Goal: Task Accomplishment & Management: Complete application form

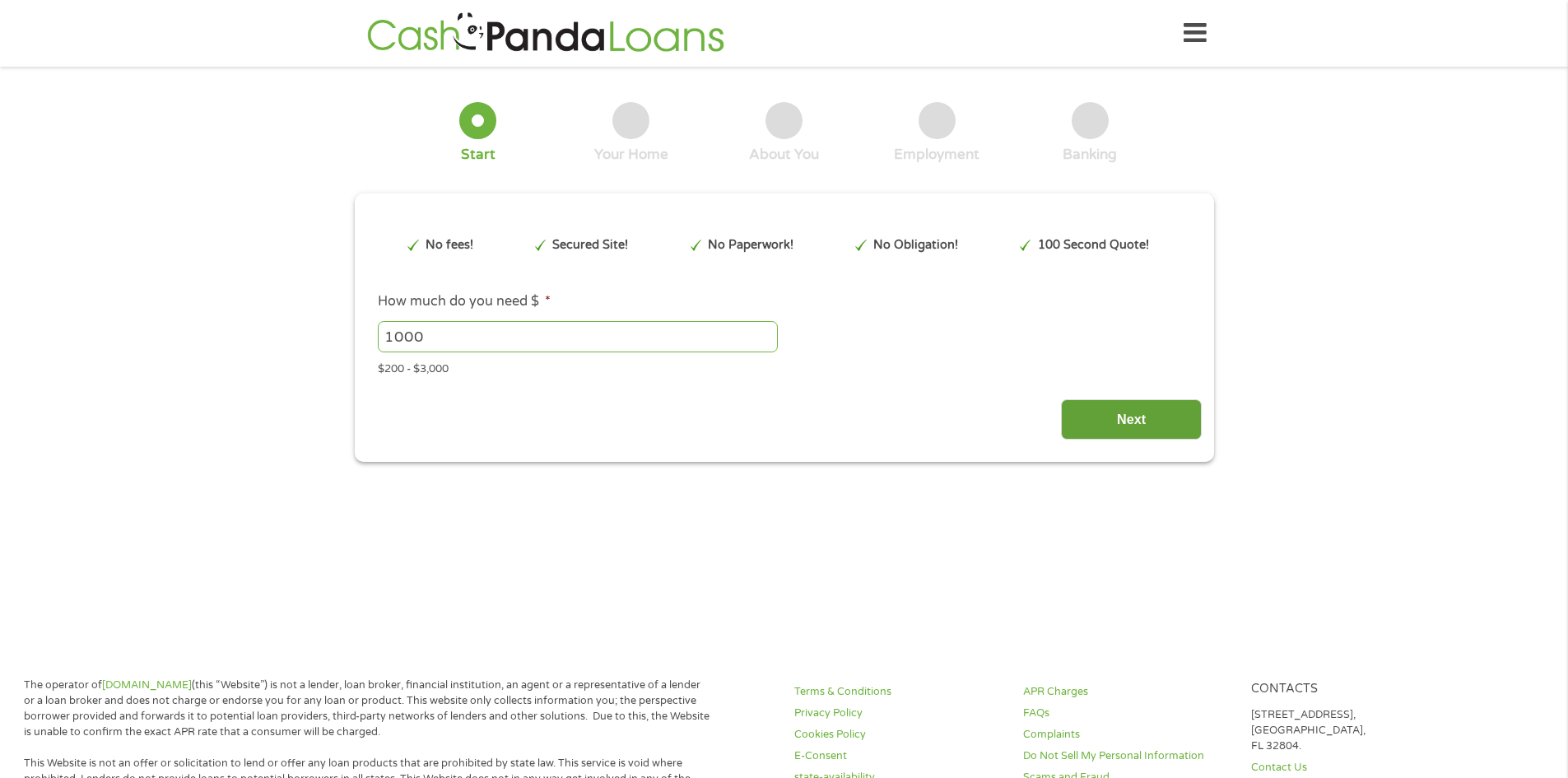
click at [1158, 422] on input "Next" at bounding box center [1131, 420] width 141 height 41
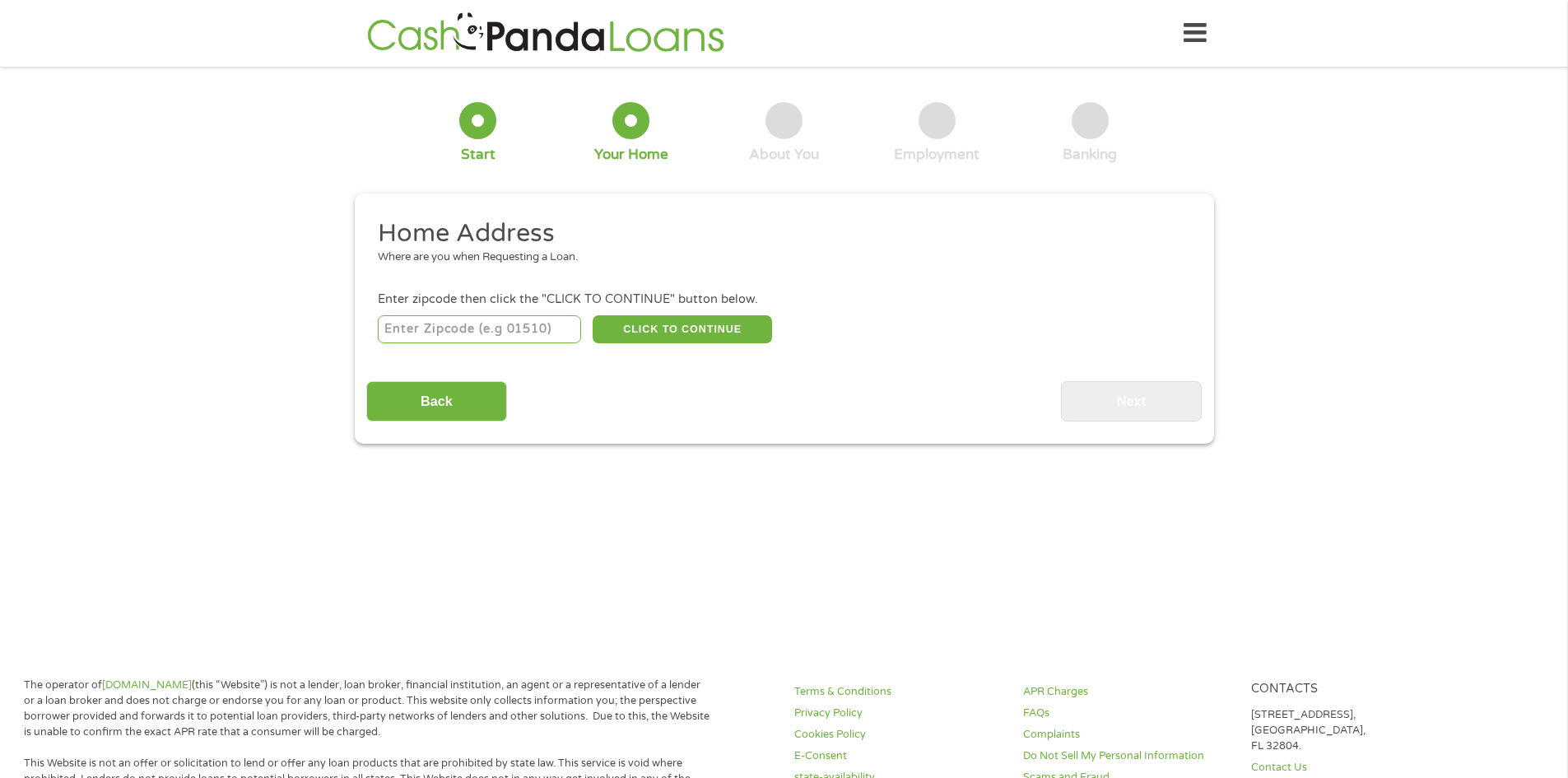
click at [527, 338] on input "number" at bounding box center [479, 328] width 203 height 28
type input "38821"
select select "[US_STATE]"
click at [702, 332] on button "CLICK TO CONTINUE" at bounding box center [682, 328] width 180 height 28
type input "38821"
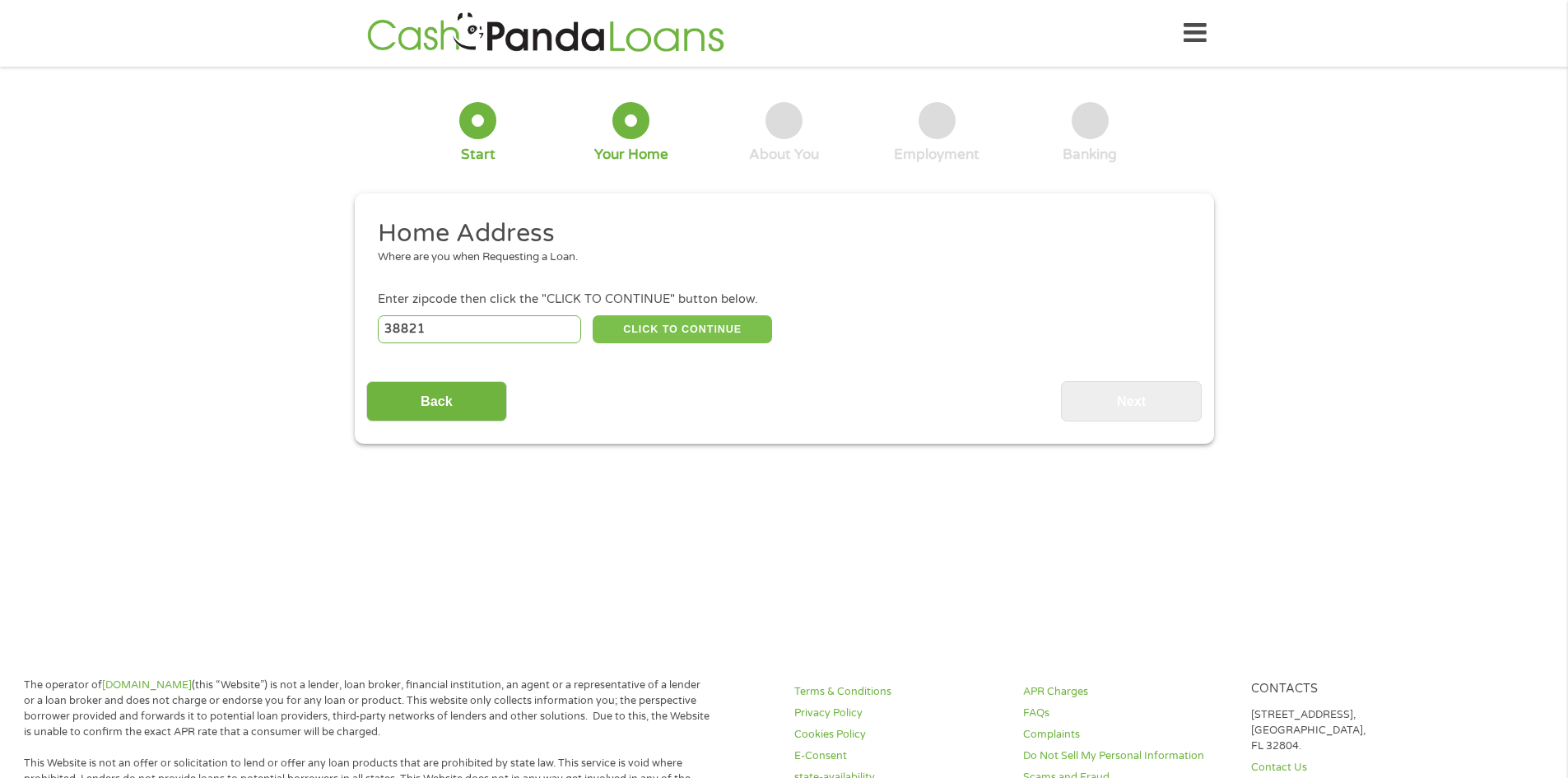
type input "Amory"
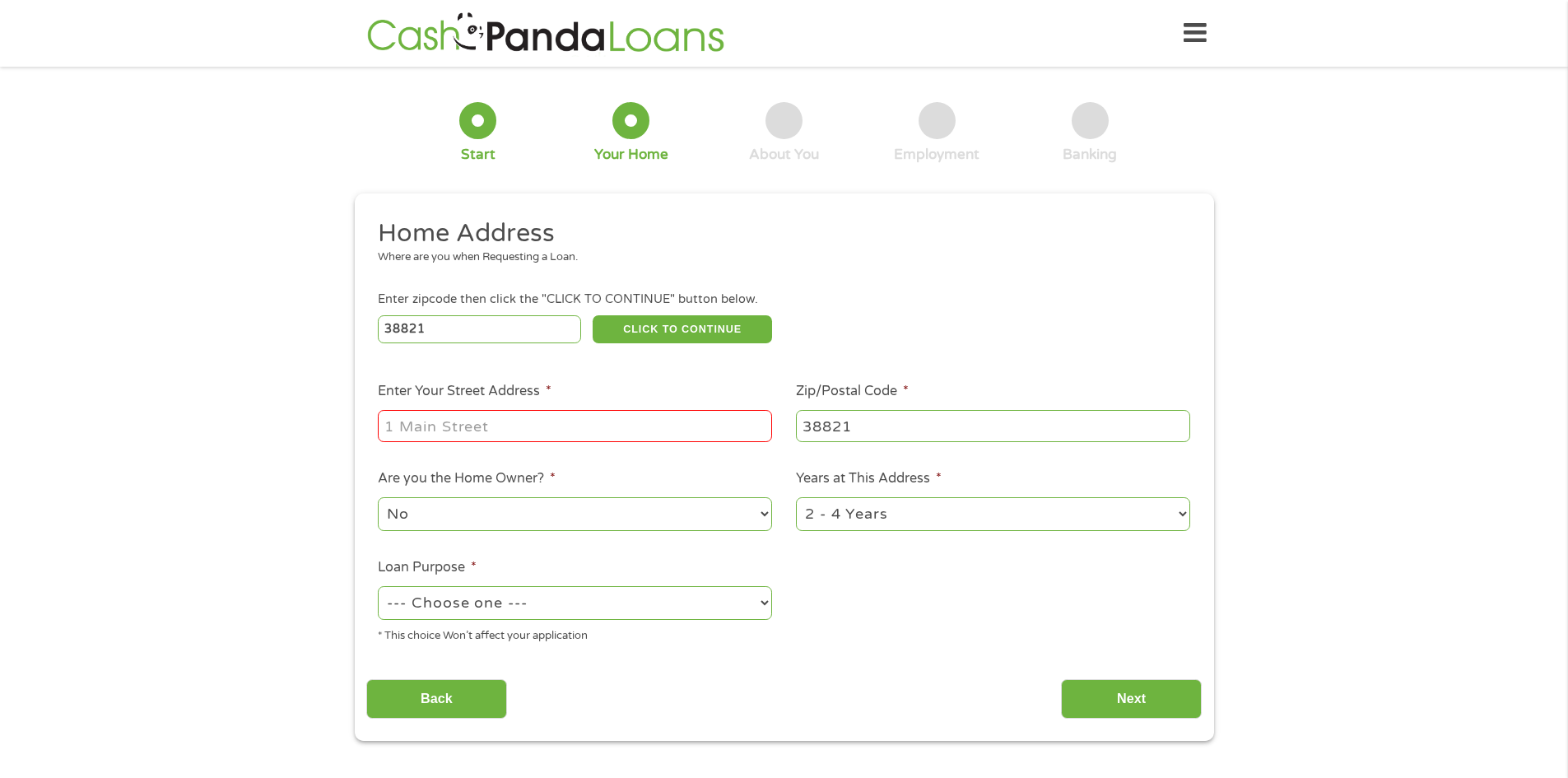
click at [662, 422] on input "Enter Your Street Address *" at bounding box center [575, 425] width 394 height 31
type input "[STREET_ADDRESS]"
click at [869, 507] on select "1 Year or less 1 - 2 Years 2 - 4 Years Over 4 Years" at bounding box center [993, 514] width 394 height 34
select select "24months"
click at [796, 497] on select "1 Year or less 1 - 2 Years 2 - 4 Years Over 4 Years" at bounding box center [993, 514] width 394 height 34
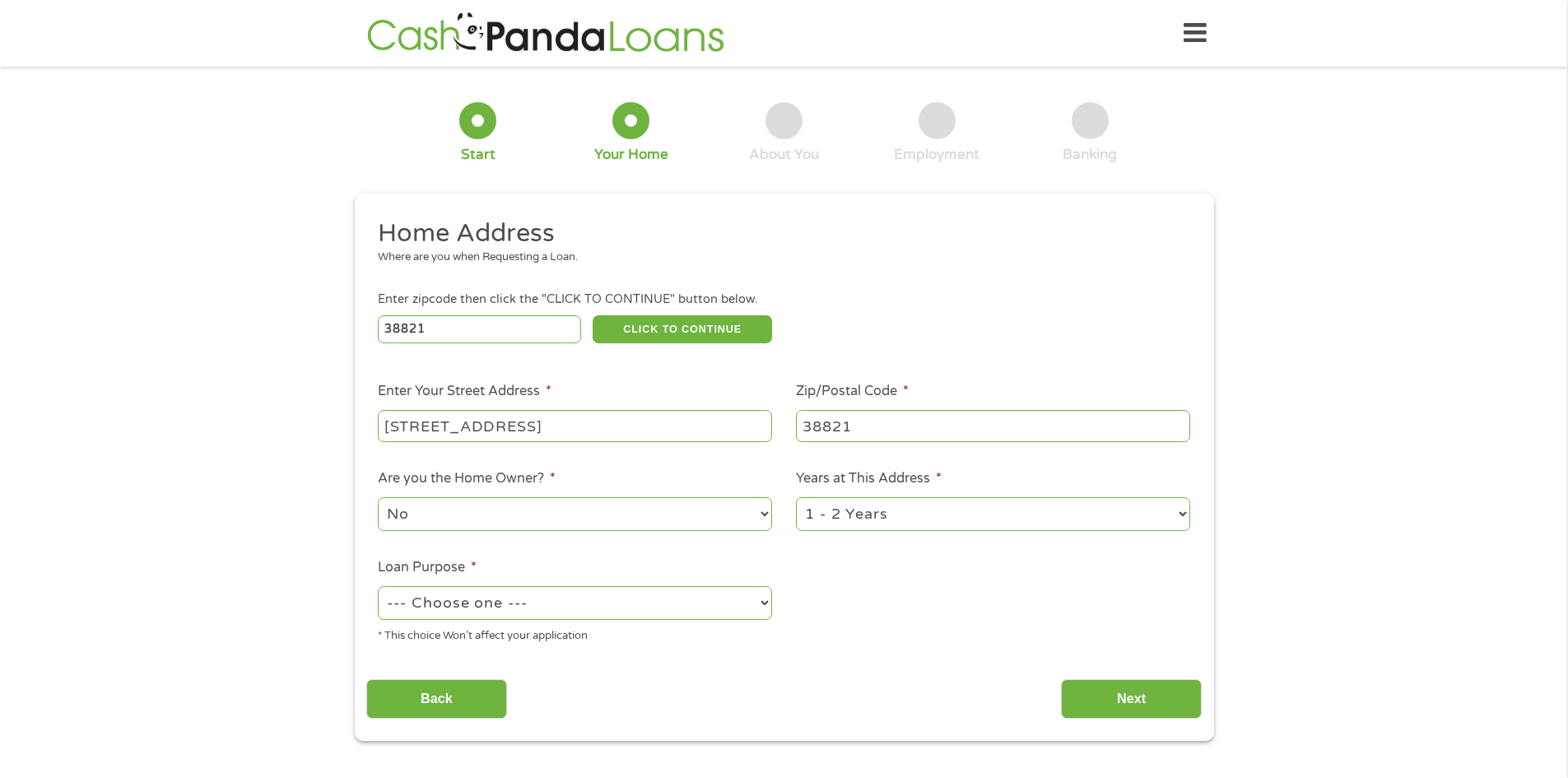
click at [545, 494] on div "No Yes" at bounding box center [575, 514] width 394 height 40
click at [541, 512] on select "No Yes" at bounding box center [575, 514] width 394 height 34
select select "yes"
click at [378, 497] on select "No Yes" at bounding box center [575, 514] width 394 height 34
drag, startPoint x: 546, startPoint y: 596, endPoint x: 558, endPoint y: 618, distance: 25.1
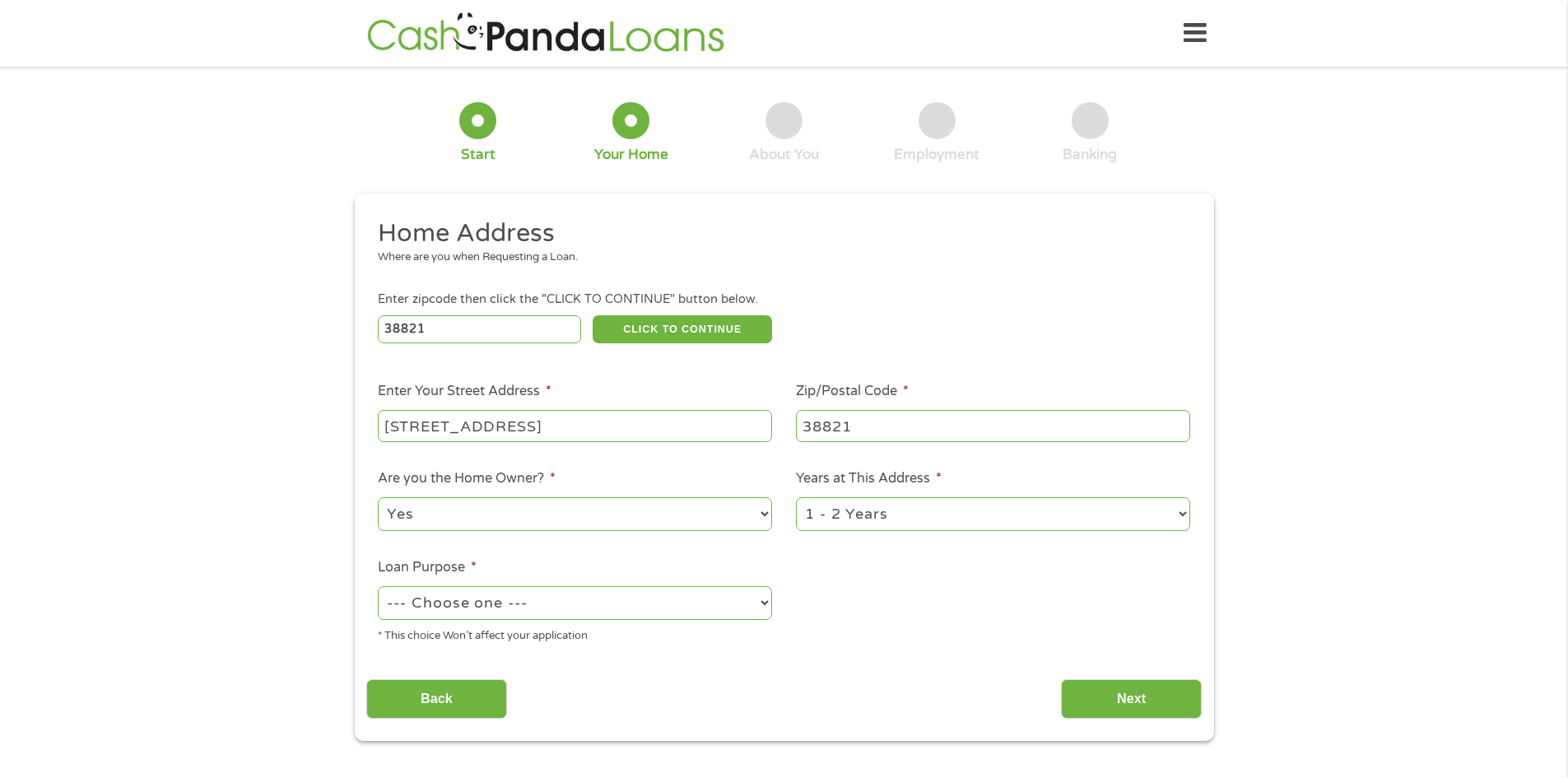
click at [548, 599] on select "--- Choose one --- Pay Bills Debt Consolidation Home Improvement Major Purchase…" at bounding box center [575, 602] width 394 height 34
click at [378, 586] on select "--- Choose one --- Pay Bills Debt Consolidation Home Improvement Major Purchase…" at bounding box center [575, 602] width 394 height 34
click at [495, 599] on select "--- Choose one --- Pay Bills Debt Consolidation Home Improvement Major Purchase…" at bounding box center [575, 602] width 394 height 34
select select "shorttermcash"
click at [378, 586] on select "--- Choose one --- Pay Bills Debt Consolidation Home Improvement Major Purchase…" at bounding box center [575, 602] width 394 height 34
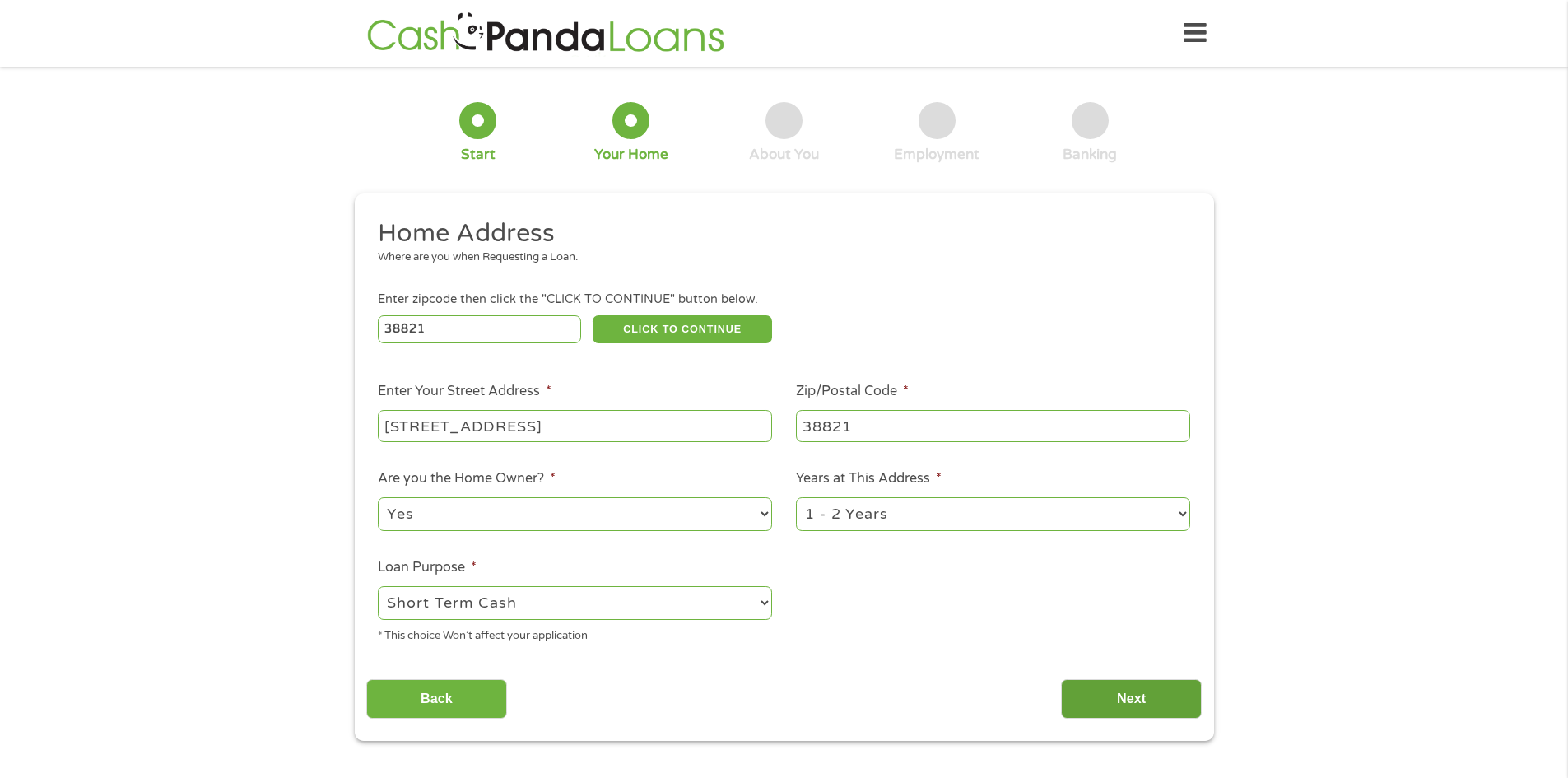
click at [1111, 707] on input "Next" at bounding box center [1131, 699] width 141 height 41
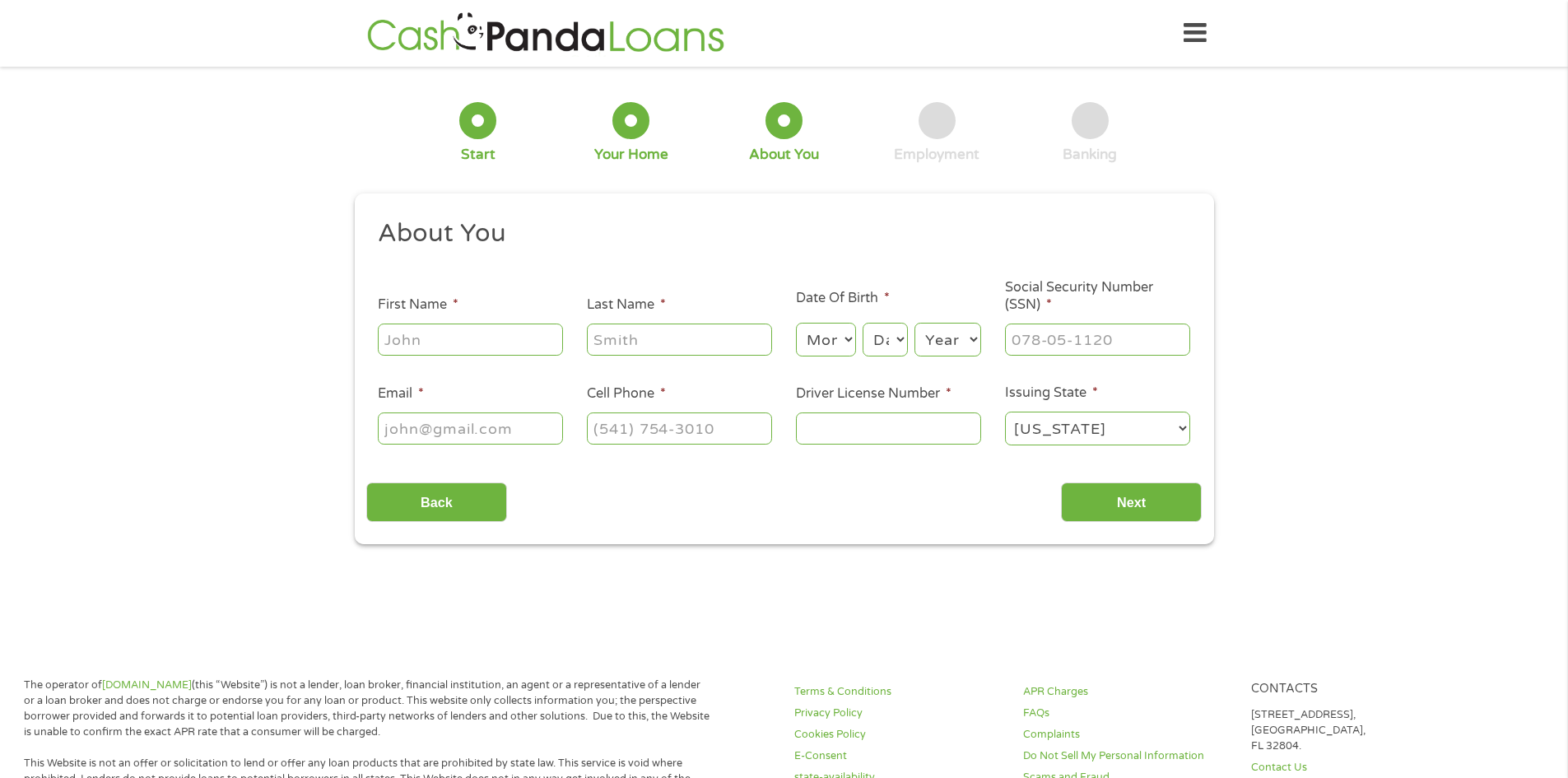
click at [446, 350] on input "First Name *" at bounding box center [470, 339] width 186 height 31
type input "[PERSON_NAME]"
type input "Gray"
click at [848, 333] on select "Month 1 2 3 4 5 6 7 8 9 10 11 12" at bounding box center [826, 339] width 60 height 34
select select "9"
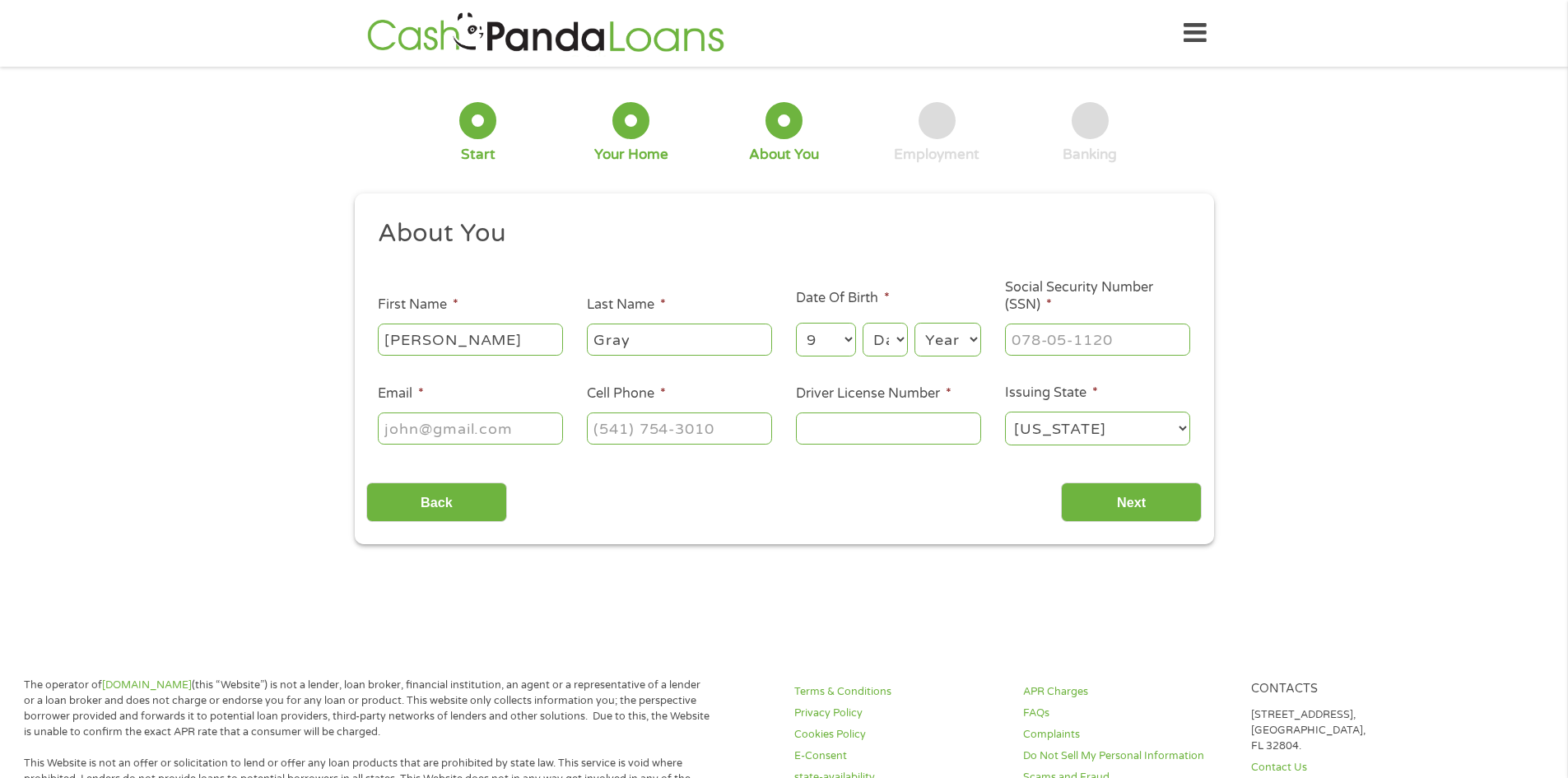
click at [796, 322] on select "Month 1 2 3 4 5 6 7 8 9 10 11 12" at bounding box center [826, 339] width 60 height 34
drag, startPoint x: 889, startPoint y: 342, endPoint x: 888, endPoint y: 355, distance: 13.0
click at [889, 342] on select "Day 1 2 3 4 5 6 7 8 9 10 11 12 13 14 15 16 17 18 19 20 21 22 23 24 25 26 27 28 …" at bounding box center [885, 339] width 45 height 34
select select "17"
click at [863, 322] on select "Day 1 2 3 4 5 6 7 8 9 10 11 12 13 14 15 16 17 18 19 20 21 22 23 24 25 26 27 28 …" at bounding box center [885, 339] width 45 height 34
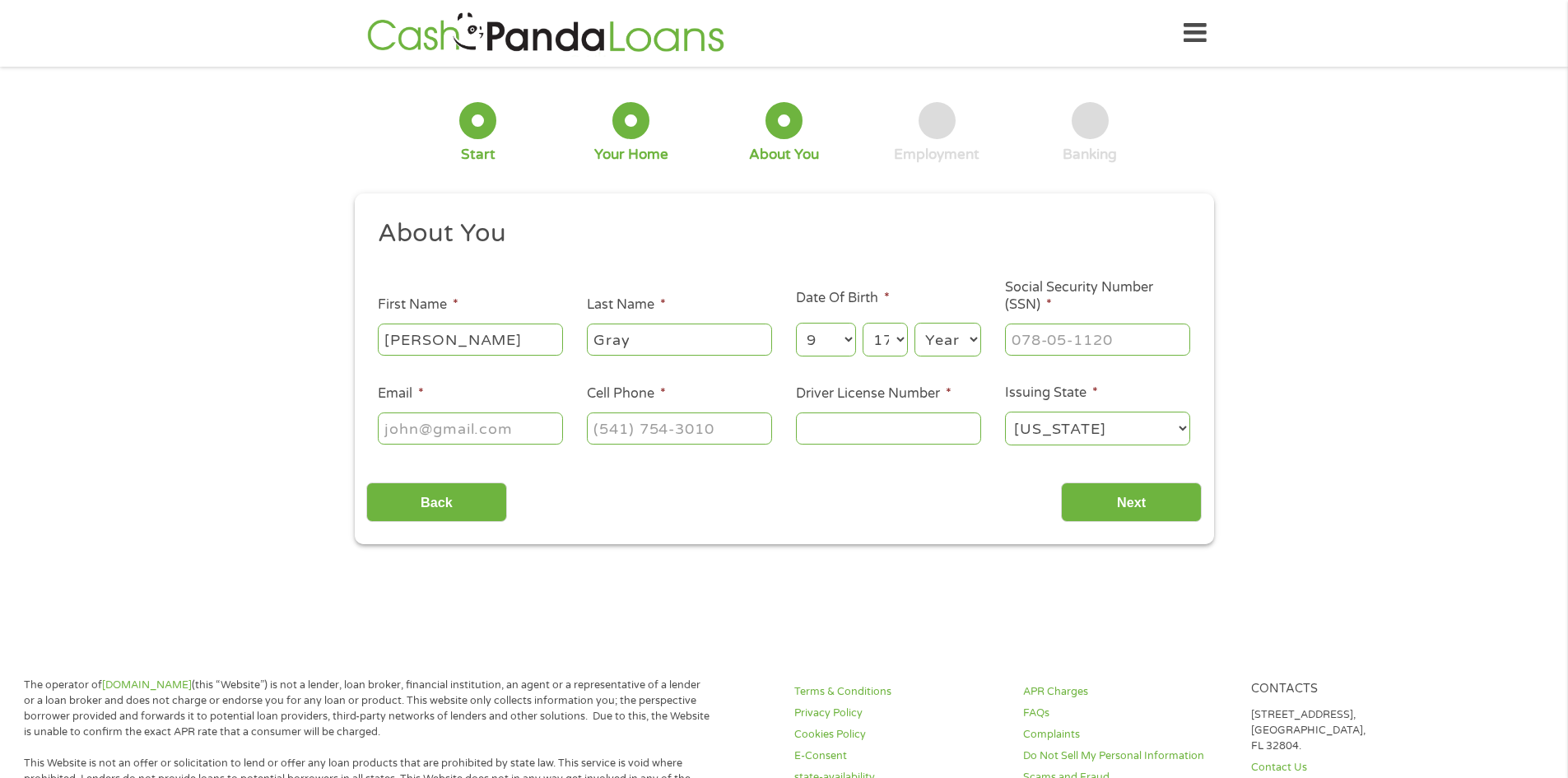
click at [937, 342] on select "Year [DATE] 2006 2005 2004 2003 2002 2001 2000 1999 1998 1997 1996 1995 1994 19…" at bounding box center [947, 339] width 67 height 34
select select "2001"
click at [914, 322] on select "Year [DATE] 2006 2005 2004 2003 2002 2001 2000 1999 1998 1997 1996 1995 1994 19…" at bounding box center [947, 339] width 67 height 34
click at [1046, 340] on input "___-__-____" at bounding box center [1097, 339] width 186 height 31
type input "425-91-9571"
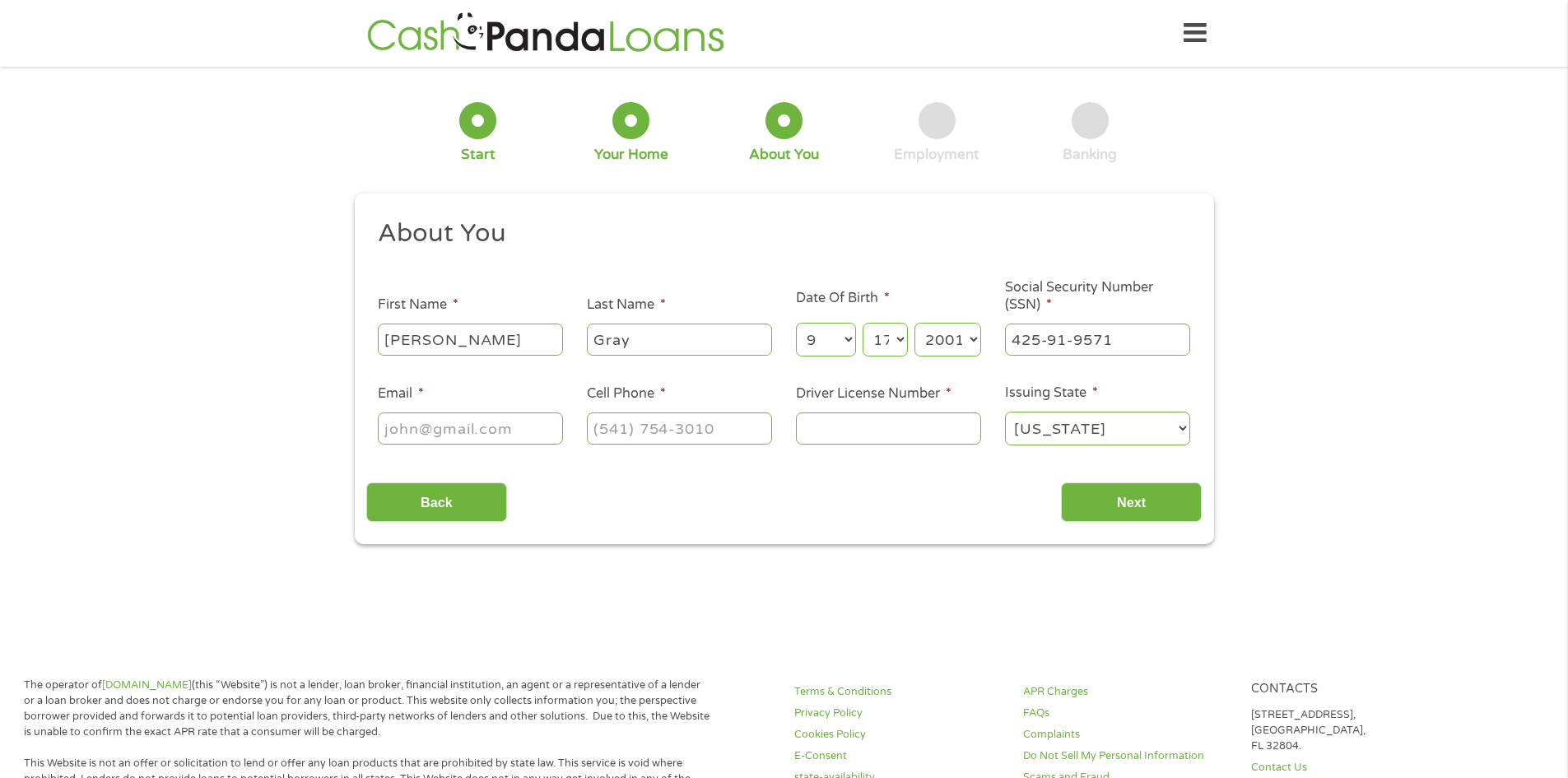
click at [427, 433] on input "Email *" at bounding box center [470, 427] width 186 height 31
type input "[EMAIL_ADDRESS][DOMAIN_NAME]"
type input "[PHONE_NUMBER]"
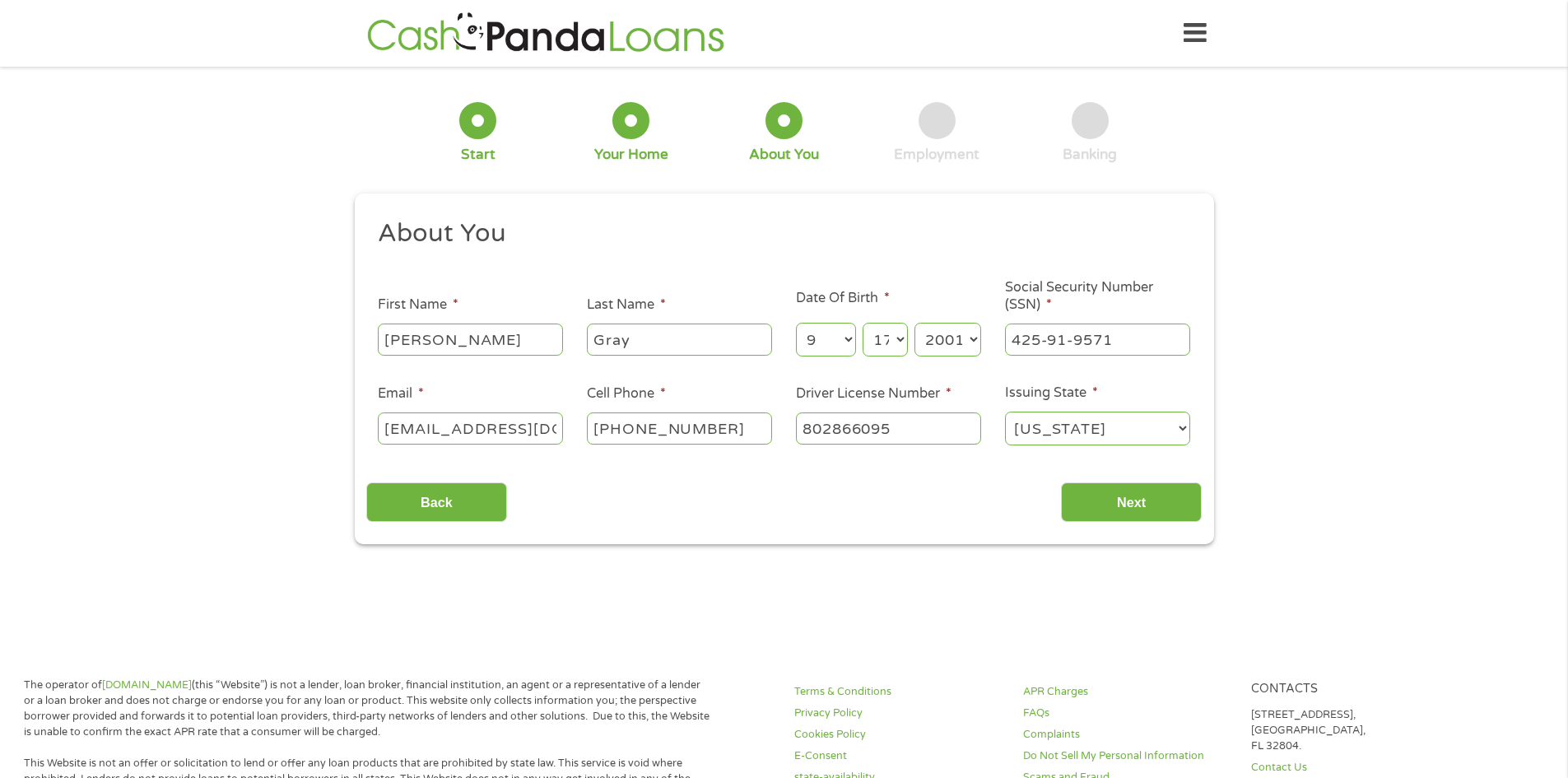
type input "802866095"
click at [1174, 488] on input "Next" at bounding box center [1131, 502] width 141 height 41
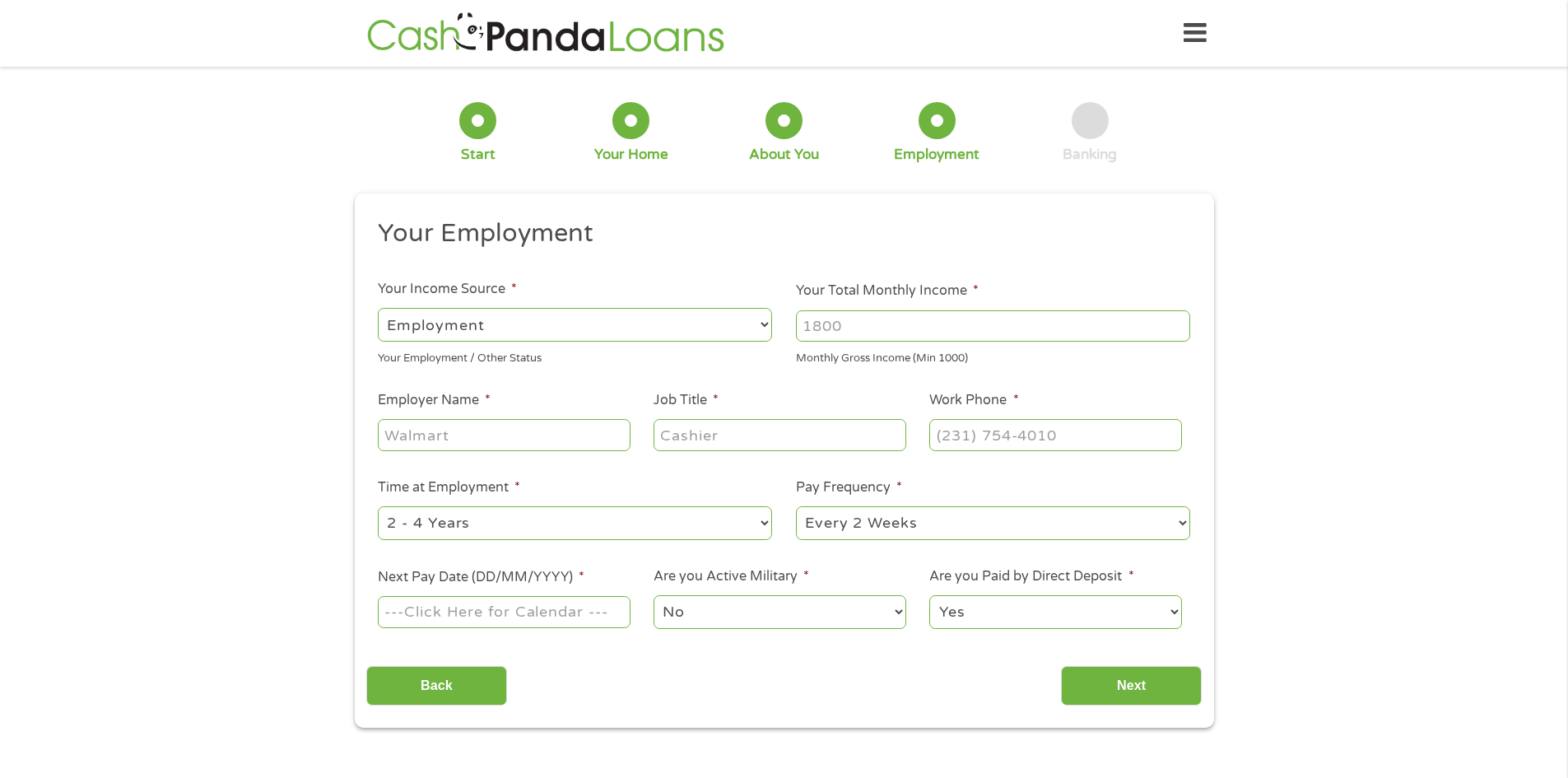
click at [910, 320] on input "Your Total Monthly Income *" at bounding box center [993, 325] width 394 height 31
type input "2700"
click at [467, 433] on input "Employer Name *" at bounding box center [503, 434] width 252 height 31
type input "[GEOGRAPHIC_DATA]"
type input "Activity Manager"
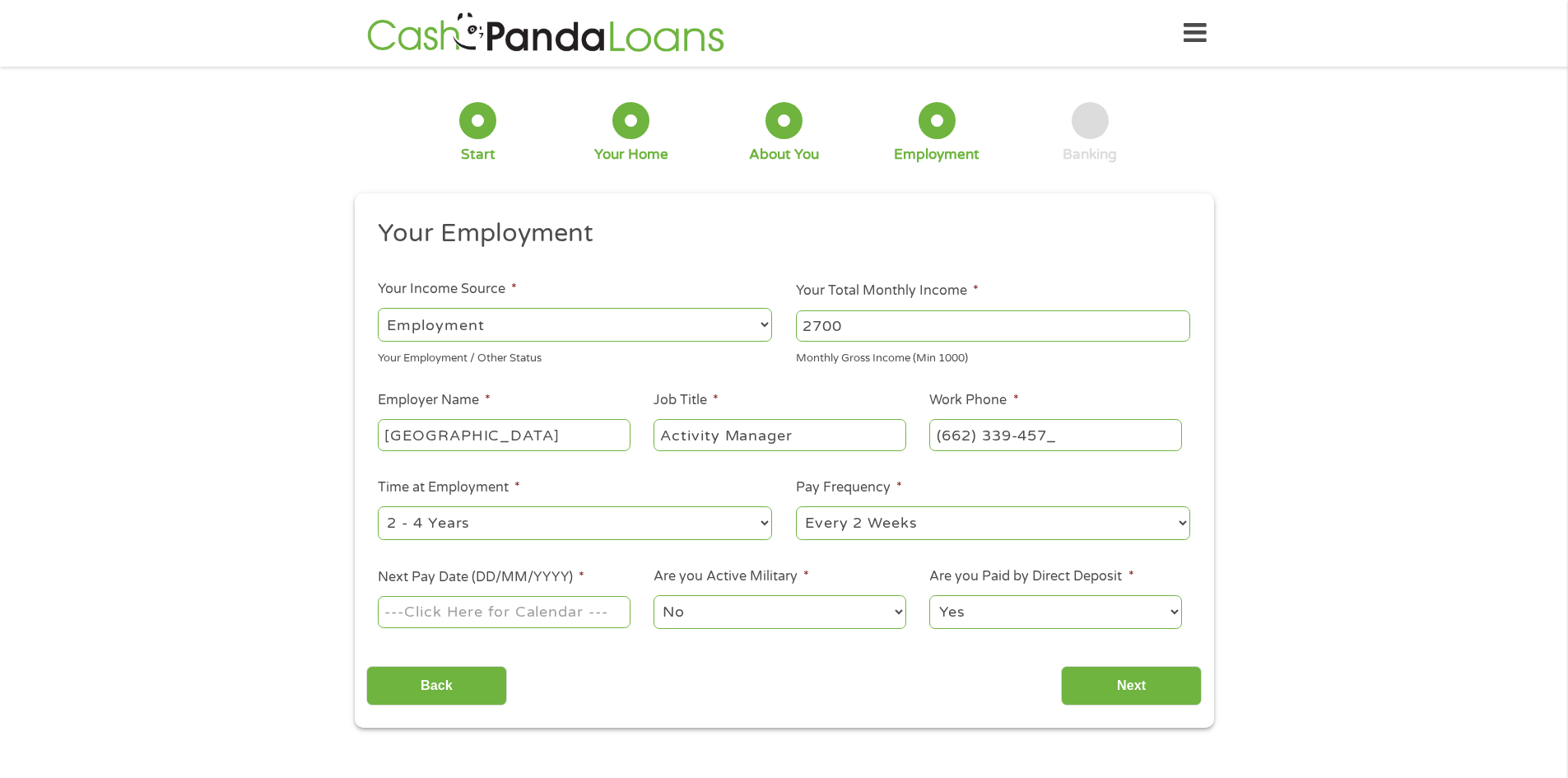
type input "[PHONE_NUMBER]"
click at [516, 521] on select "--- Choose one --- 1 Year or less 1 - 2 Years 2 - 4 Years Over 4 Years" at bounding box center [575, 523] width 394 height 34
select select "12months"
click at [378, 506] on select "--- Choose one --- 1 Year or less 1 - 2 Years 2 - 4 Years Over 4 Years" at bounding box center [575, 523] width 394 height 34
click at [560, 616] on input "Next Pay Date (DD/MM/YYYY) *" at bounding box center [503, 611] width 252 height 31
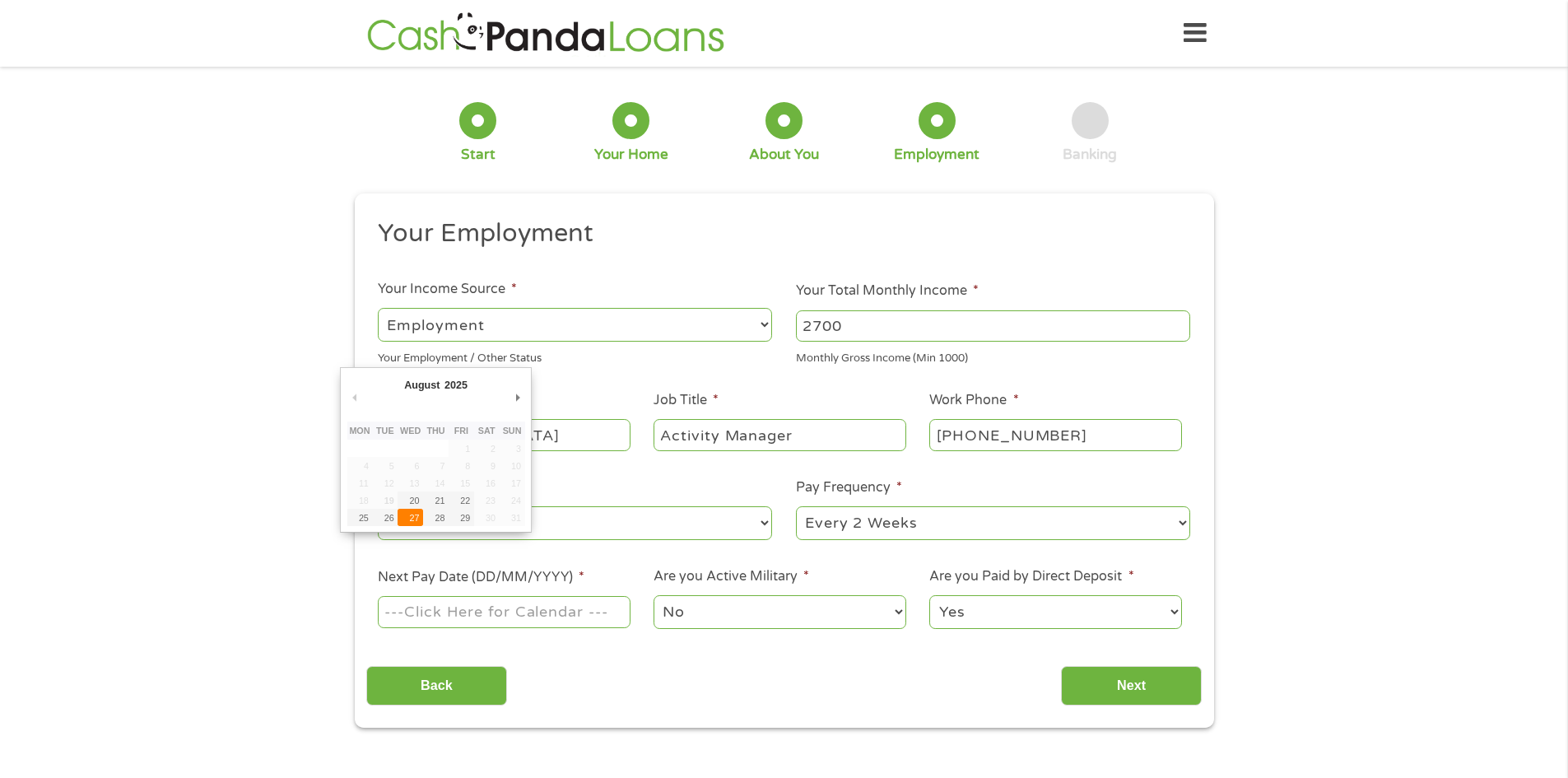
type input "[DATE]"
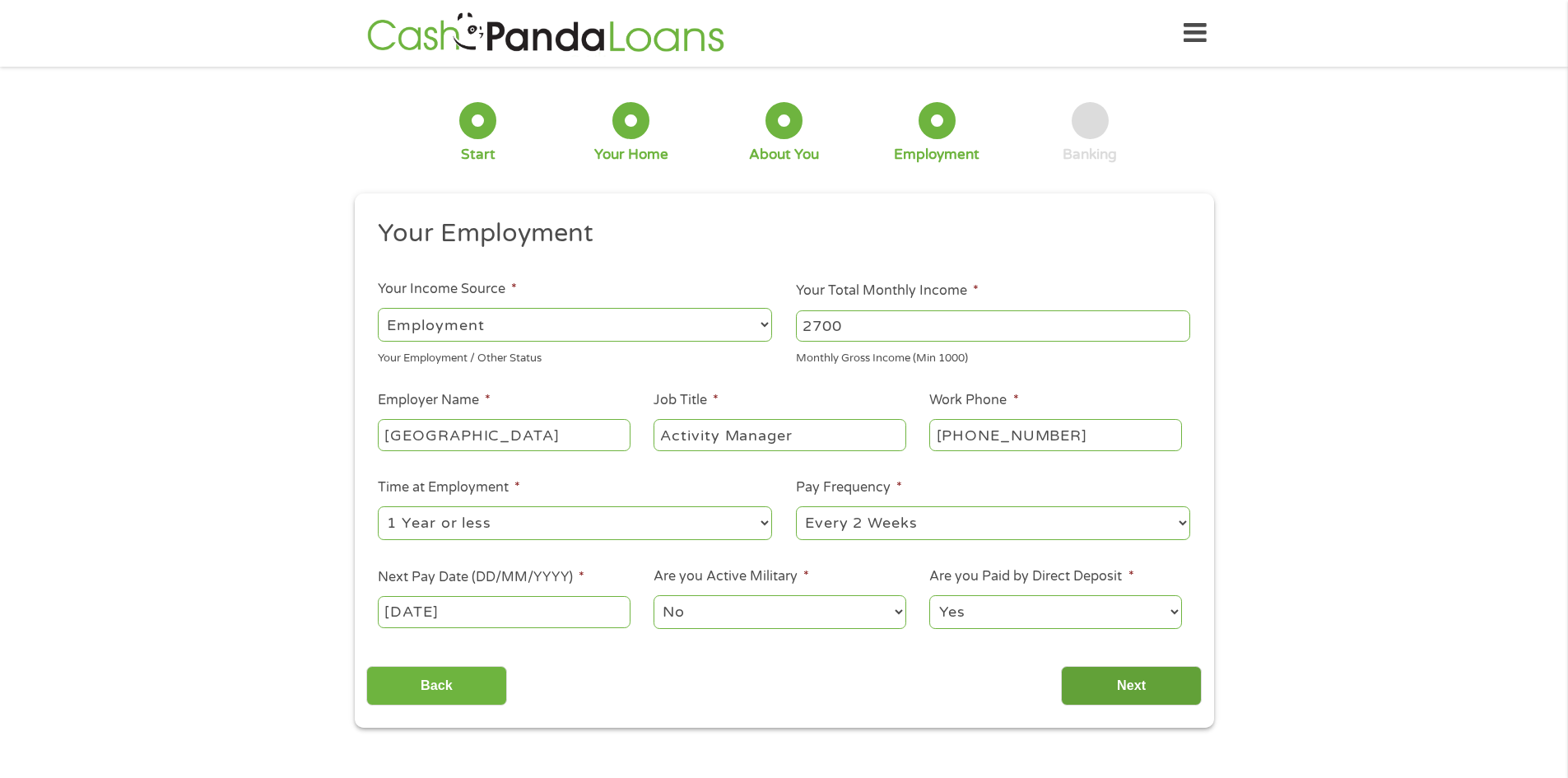
click at [1104, 681] on input "Next" at bounding box center [1131, 686] width 141 height 41
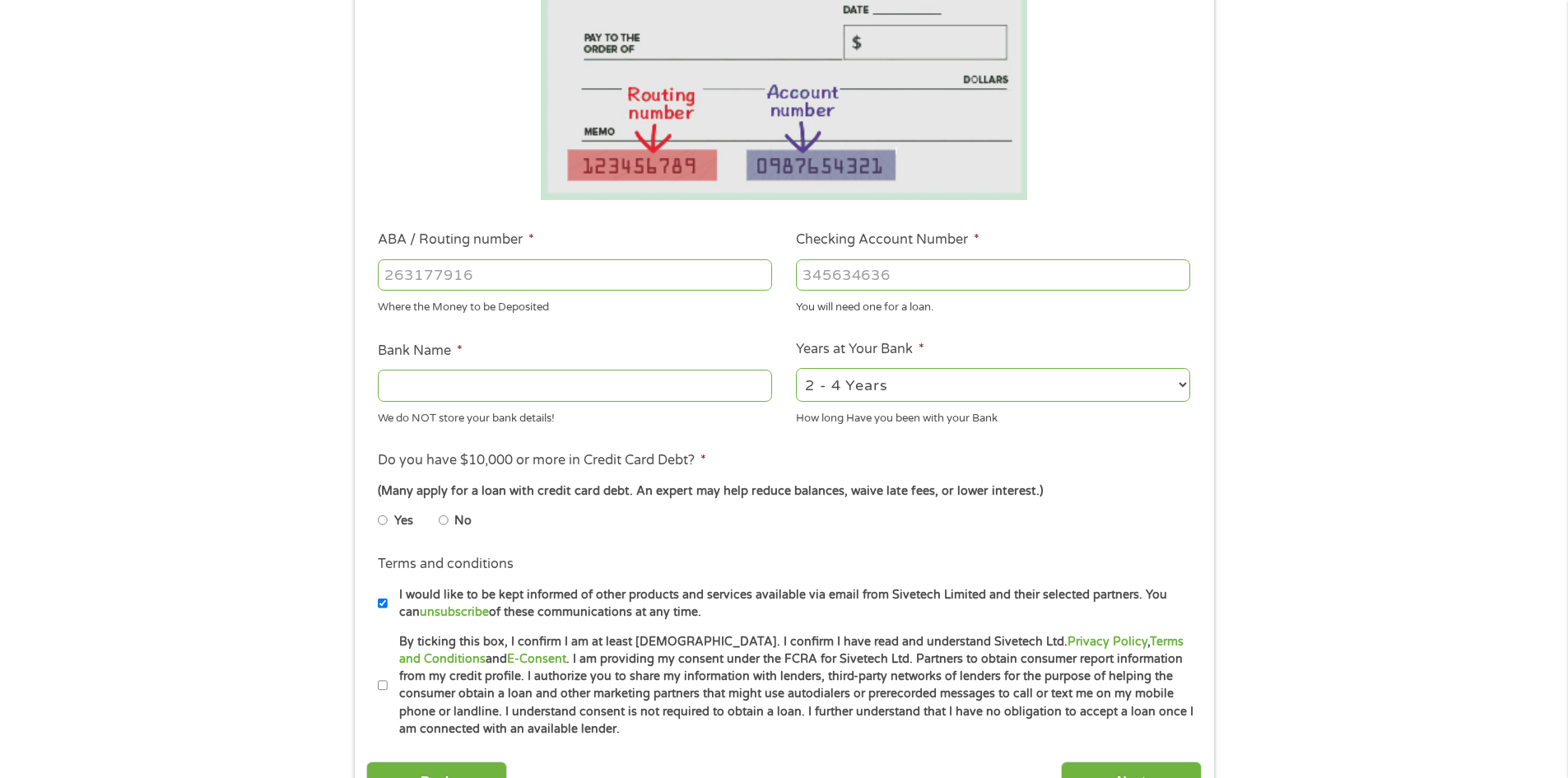
scroll to position [329, 0]
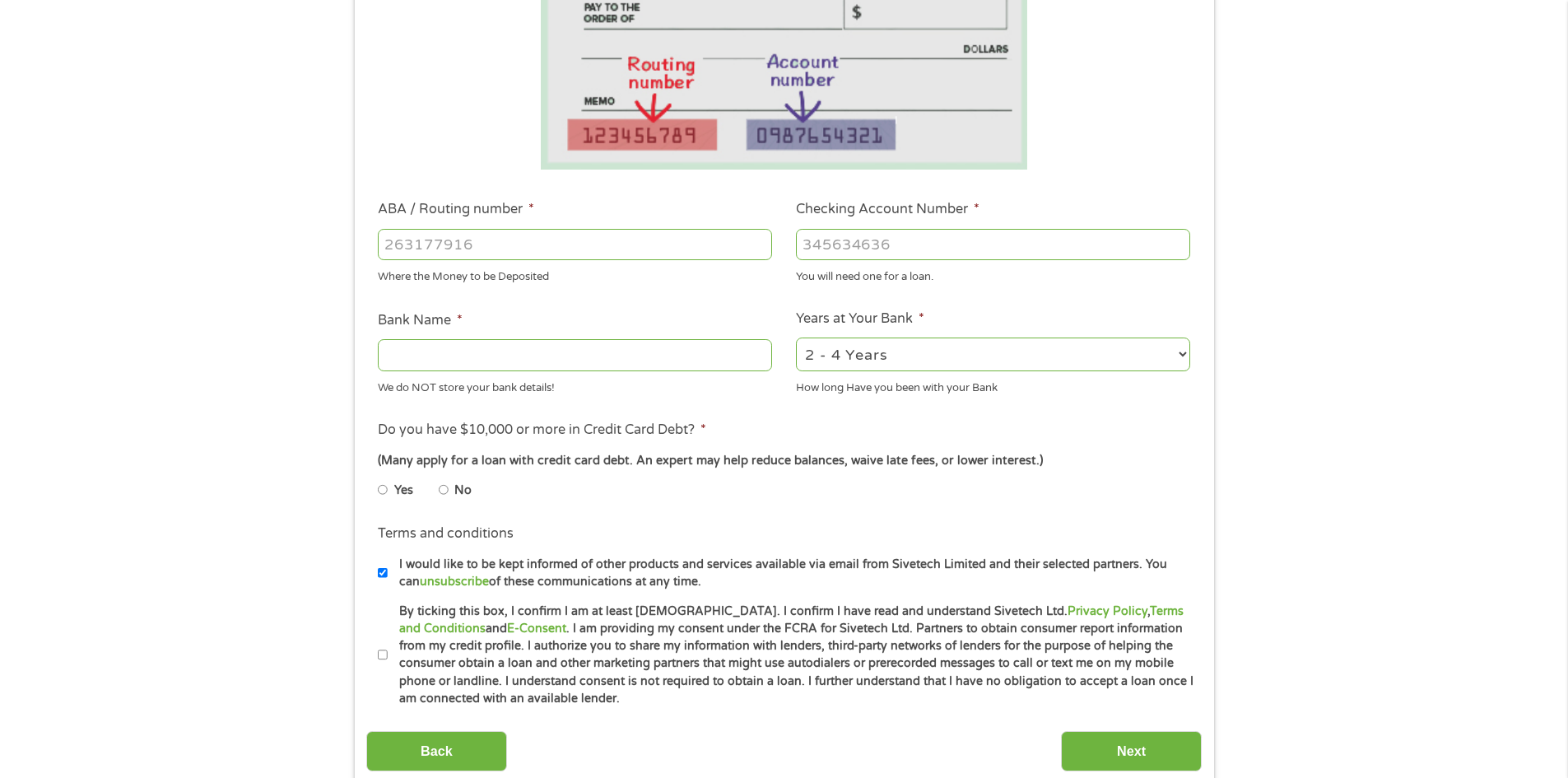
click at [553, 264] on div "Where the Money to be Deposited" at bounding box center [575, 274] width 394 height 22
click at [559, 247] on input "ABA / Routing number *" at bounding box center [575, 245] width 394 height 31
type input "6"
type input "065302196"
type input "COMMUNITY BANK OF MS"
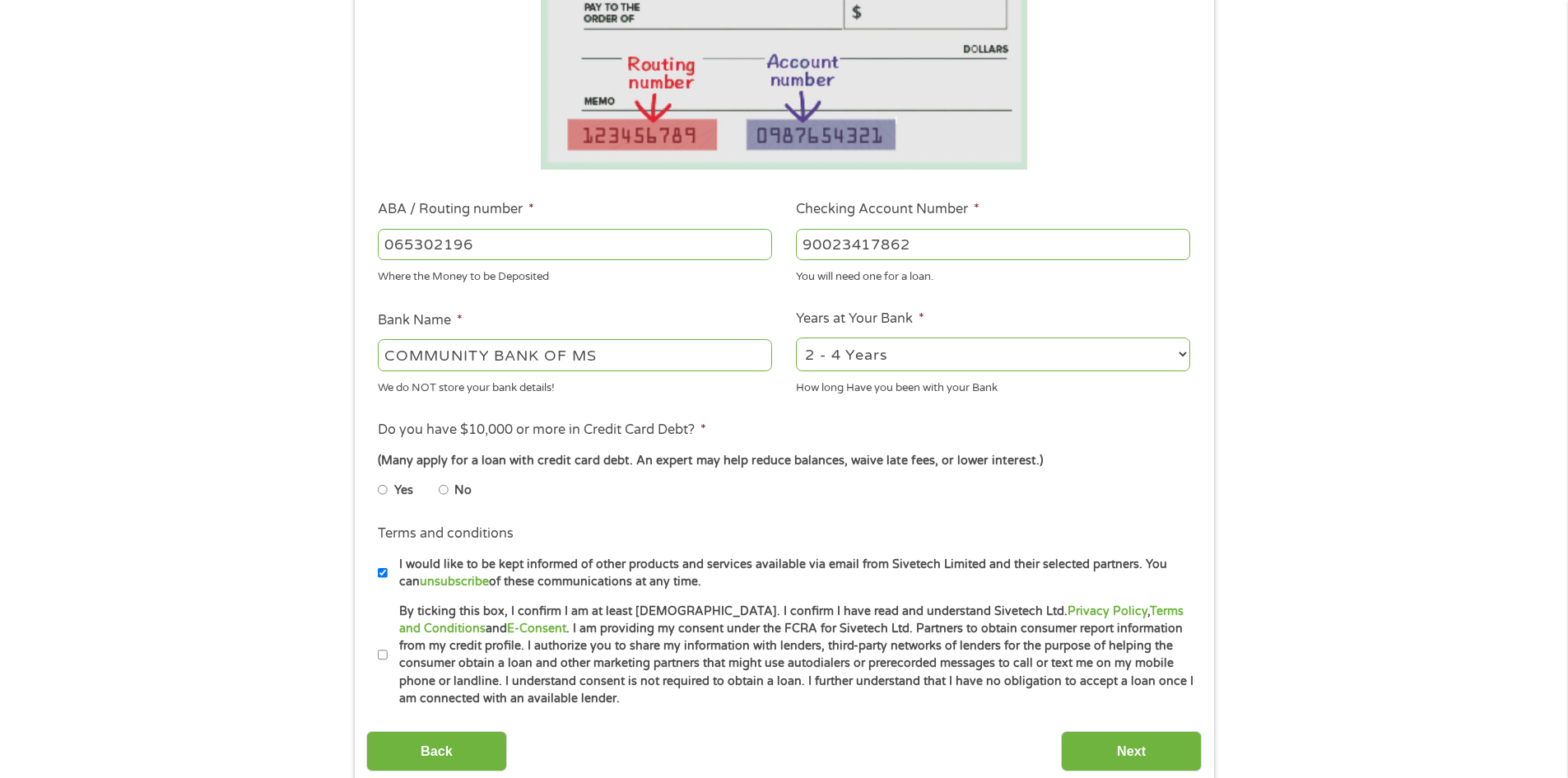
type input "90023417862"
click at [875, 355] on select "2 - 4 Years 6 - 12 Months 1 - 2 Years Over 4 Years" at bounding box center [993, 354] width 394 height 34
select select "24months"
click at [796, 337] on select "2 - 4 Years 6 - 12 Months 1 - 2 Years Over 4 Years" at bounding box center [993, 354] width 394 height 34
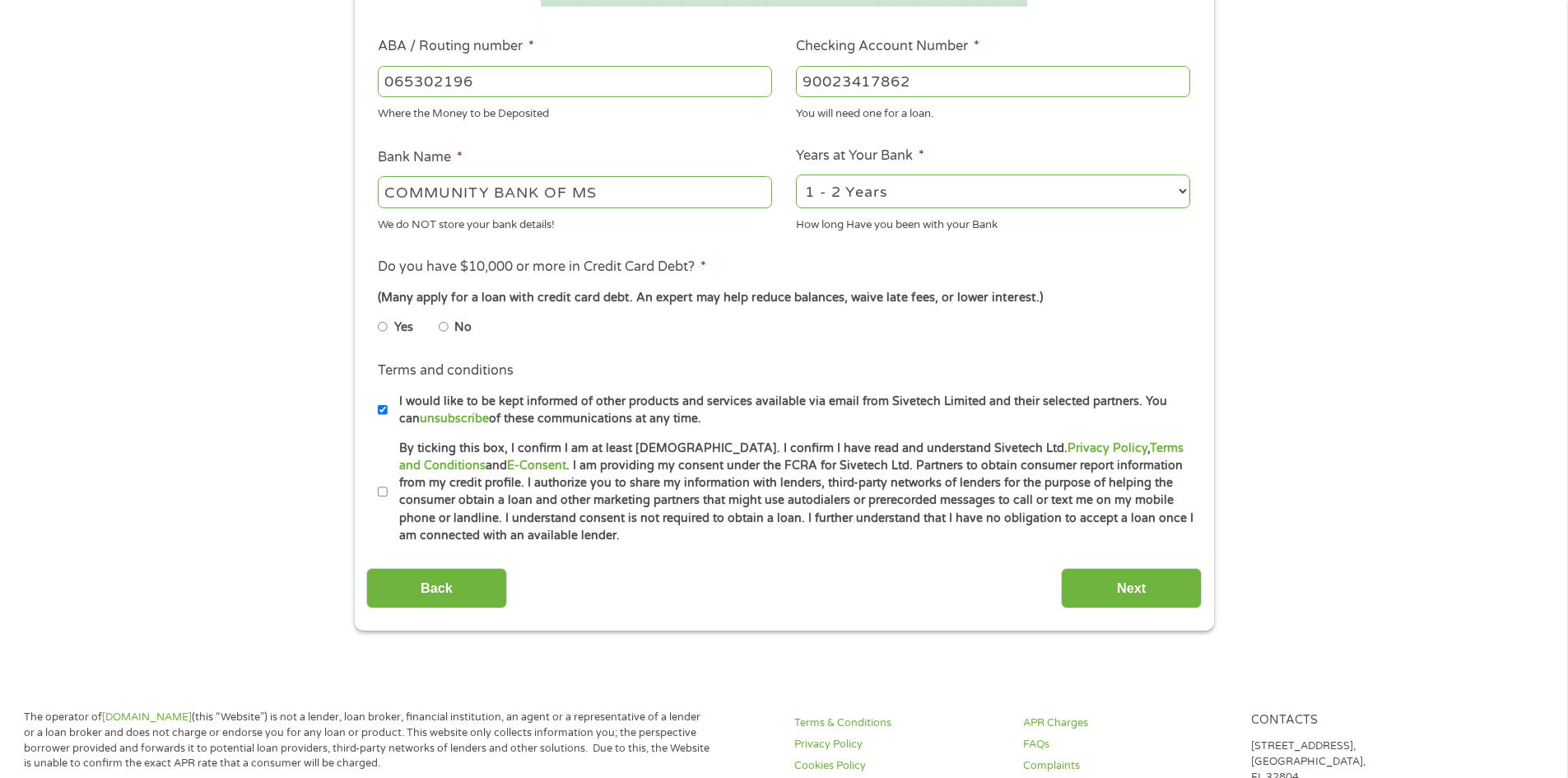
scroll to position [493, 0]
click at [460, 325] on label "No" at bounding box center [463, 325] width 17 height 18
click at [449, 325] on input "No" at bounding box center [444, 324] width 10 height 26
radio input "true"
click at [561, 407] on label "I would like to be kept informed of other products and services available via e…" at bounding box center [791, 408] width 807 height 35
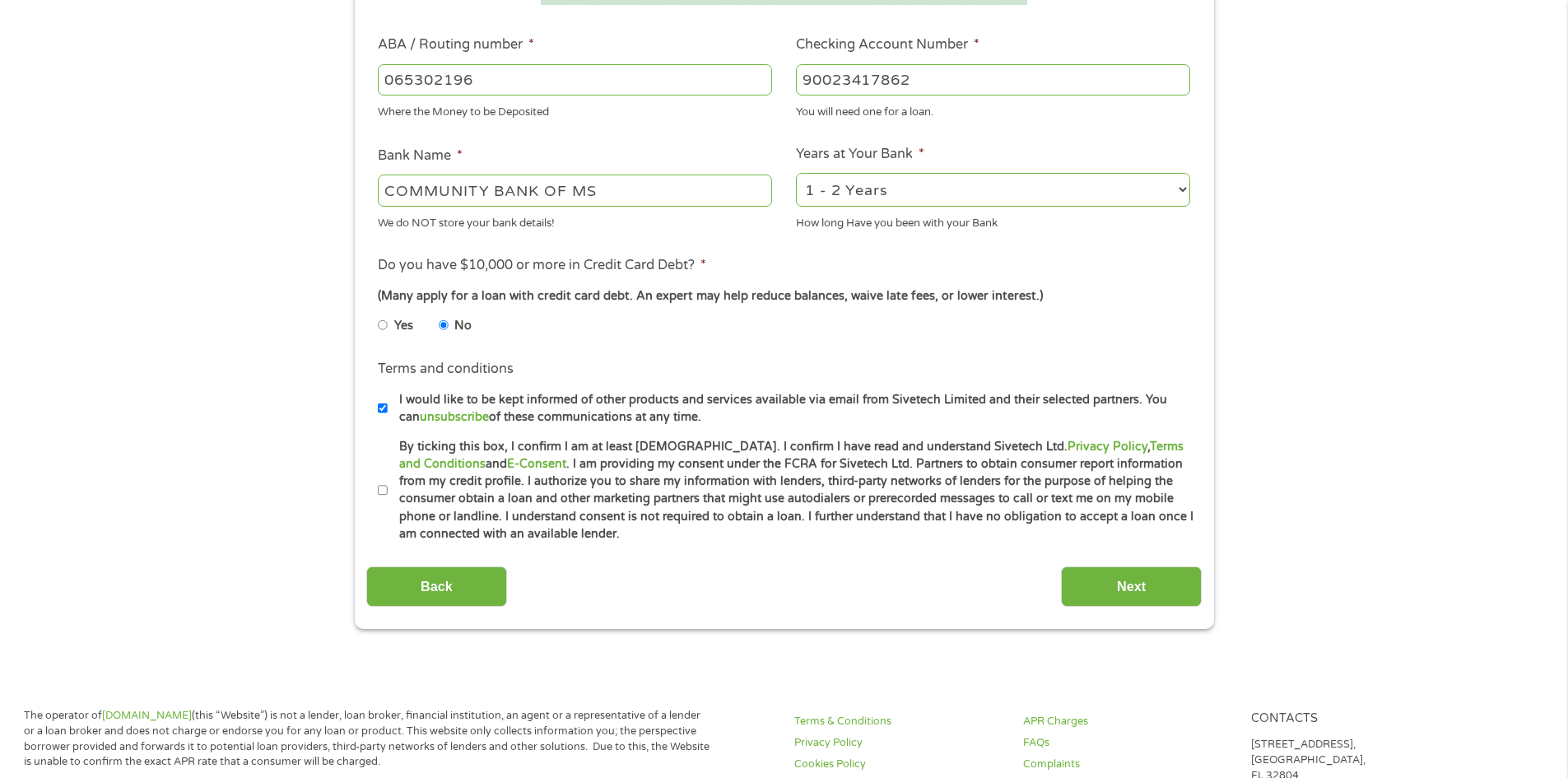
click at [388, 407] on input "I would like to be kept informed of other products and services available via e…" at bounding box center [383, 408] width 10 height 26
checkbox input "false"
click at [586, 490] on label "By ticking this box, I confirm I am at least [DEMOGRAPHIC_DATA]. I confirm I ha…" at bounding box center [791, 490] width 807 height 105
click at [388, 490] on input "By ticking this box, I confirm I am at least [DEMOGRAPHIC_DATA]. I confirm I ha…" at bounding box center [383, 490] width 10 height 26
checkbox input "true"
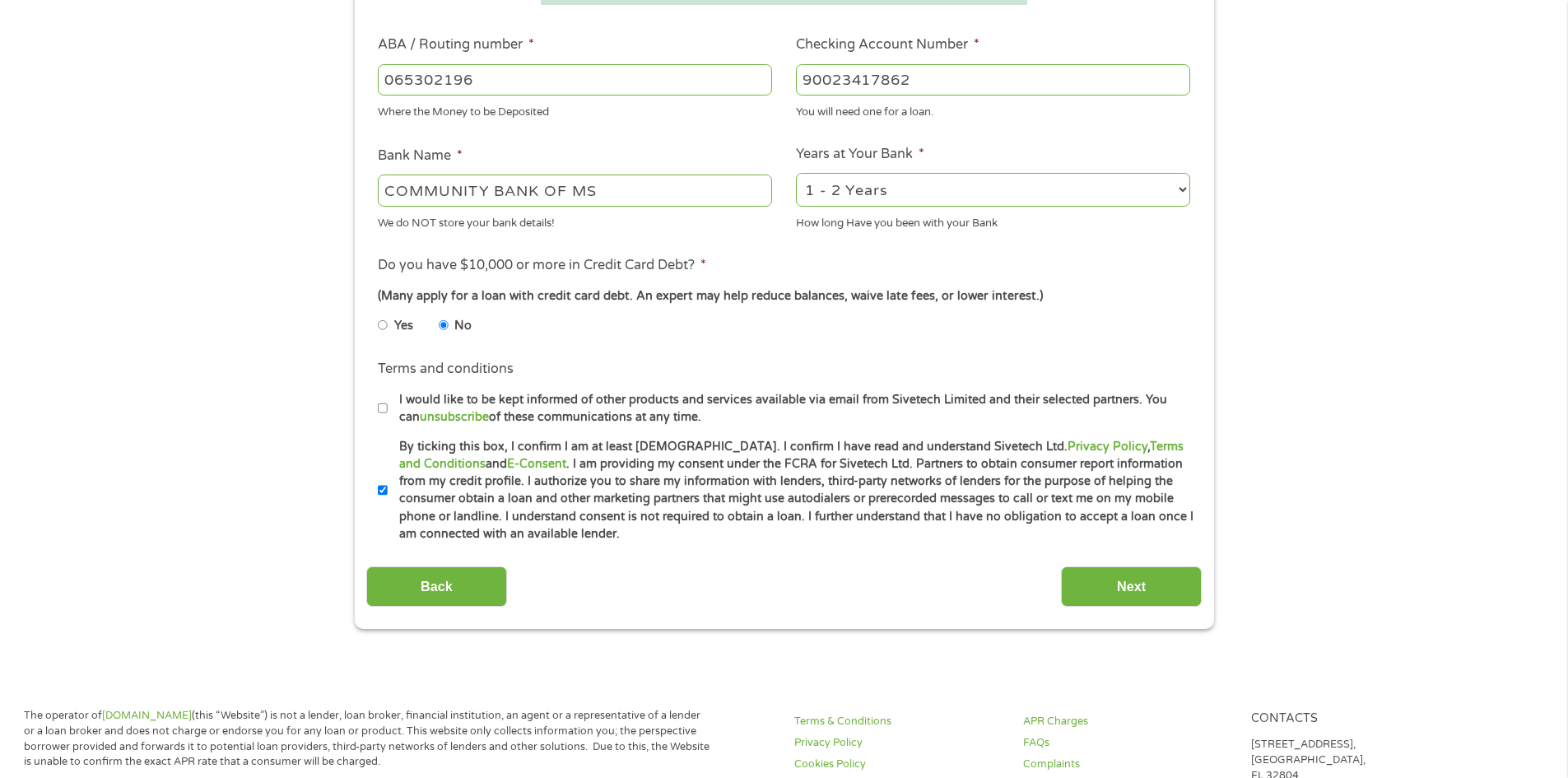
drag, startPoint x: 1182, startPoint y: 583, endPoint x: 1314, endPoint y: 532, distance: 141.5
click at [1181, 583] on input "Next" at bounding box center [1131, 587] width 141 height 41
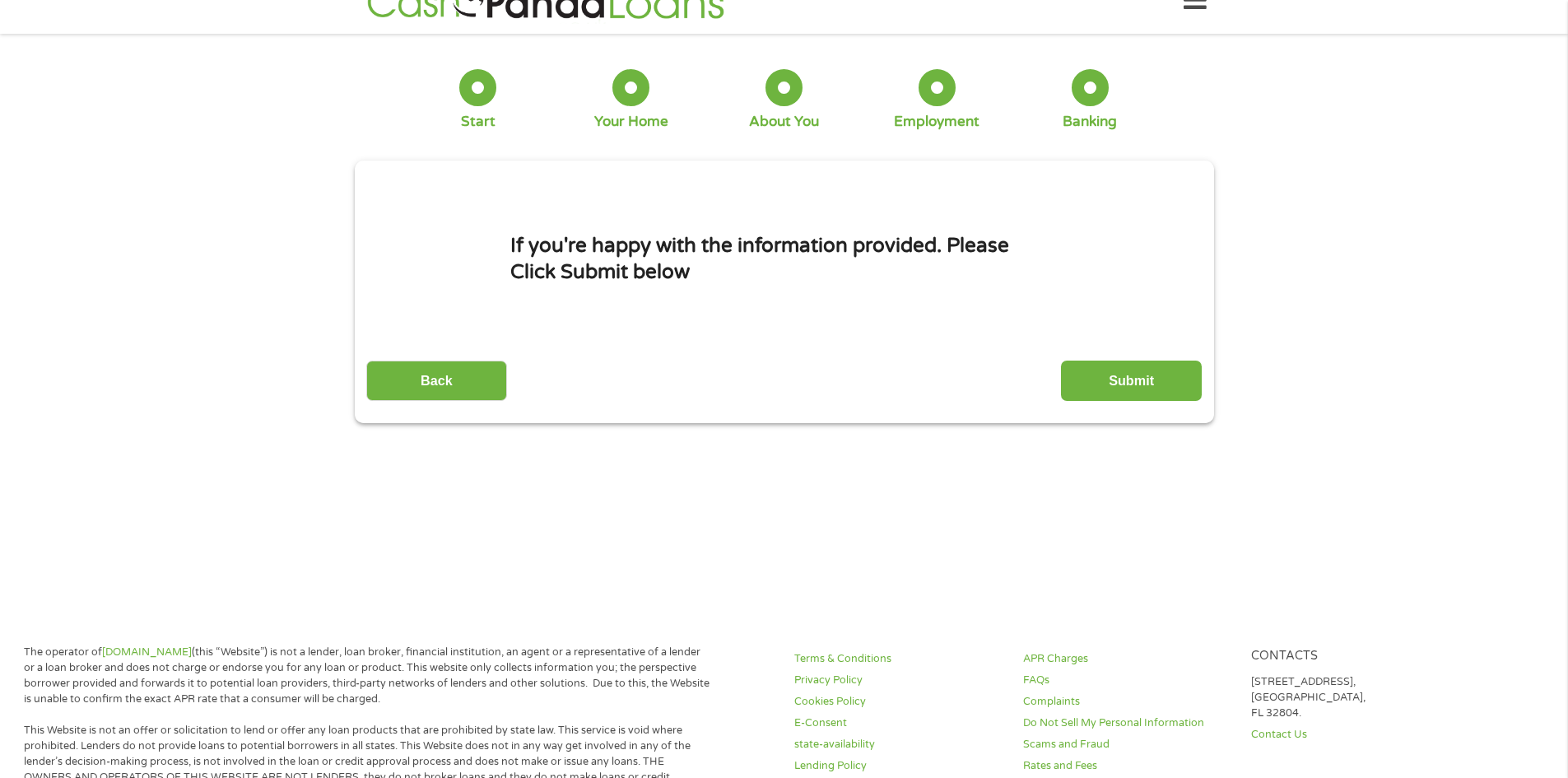
scroll to position [0, 0]
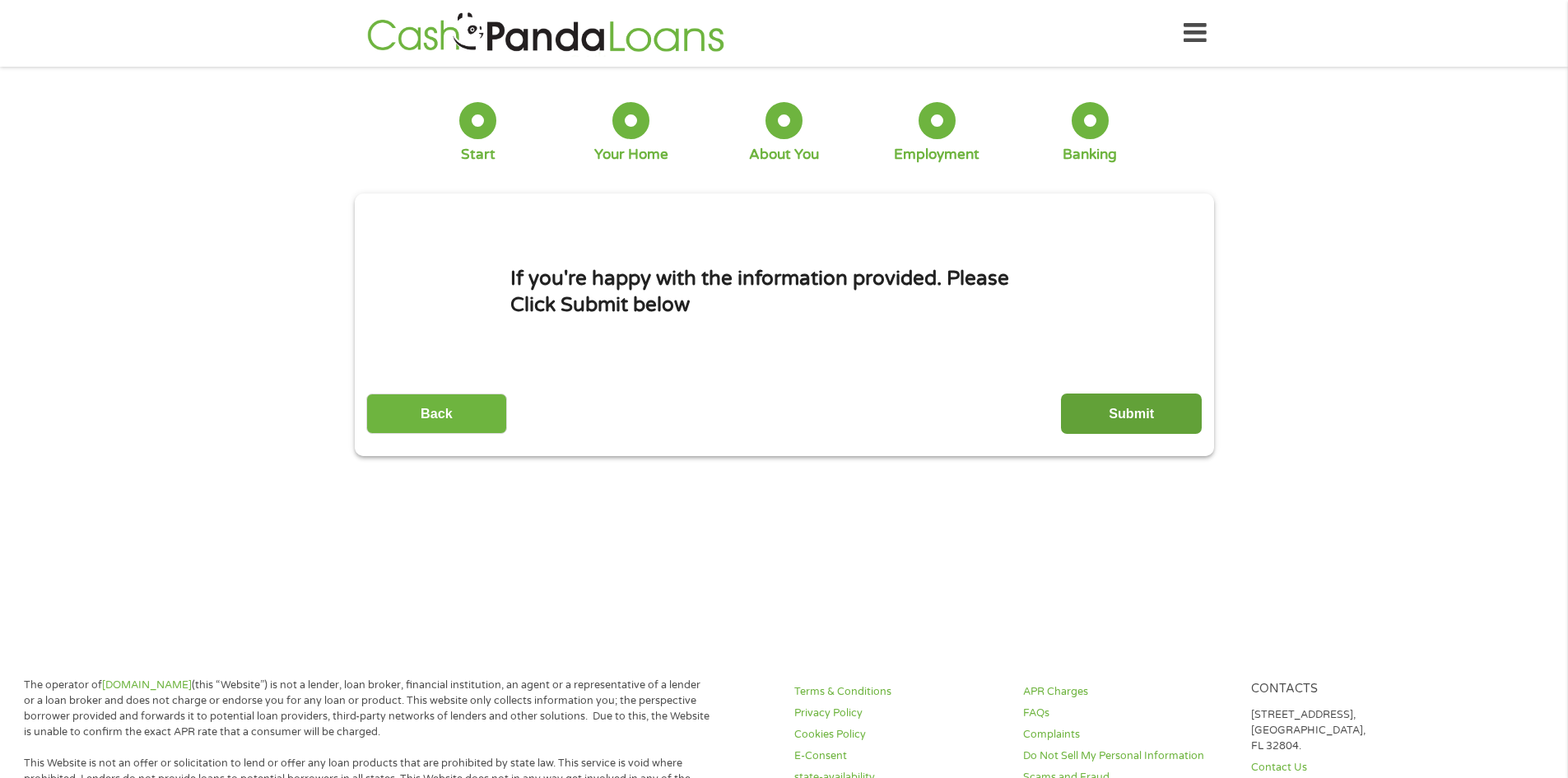
click at [1118, 408] on input "Submit" at bounding box center [1131, 414] width 141 height 41
